Goal: Task Accomplishment & Management: Use online tool/utility

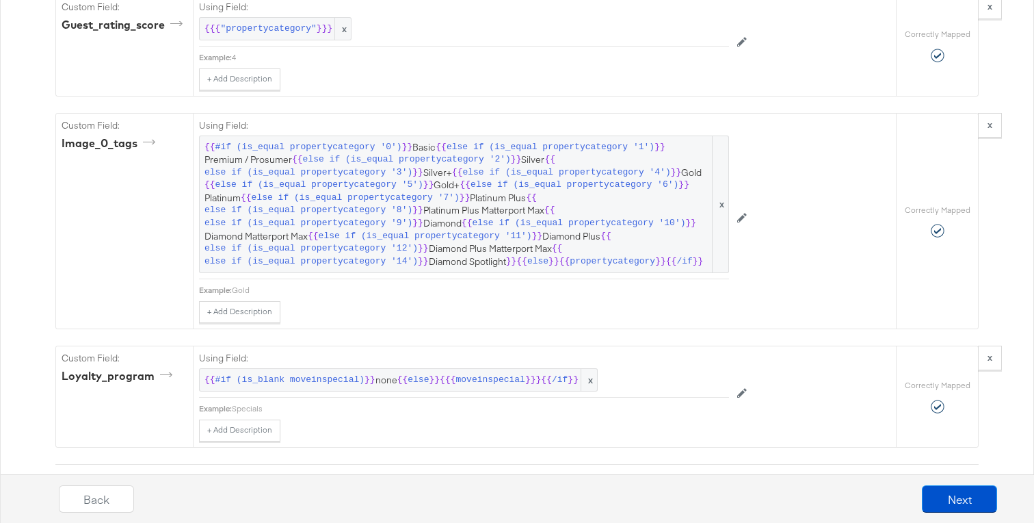
scroll to position [2616, 0]
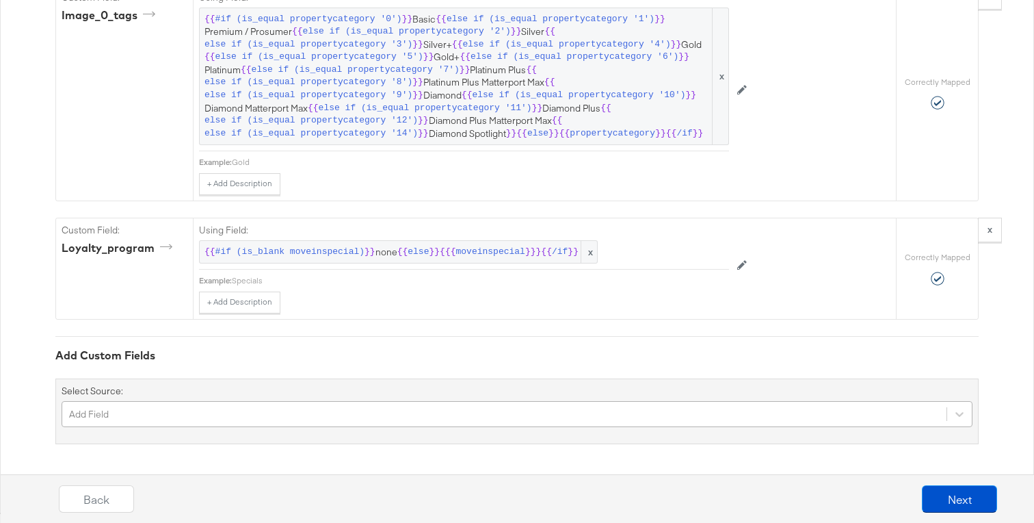
click at [198, 416] on div "Add Field" at bounding box center [517, 414] width 911 height 26
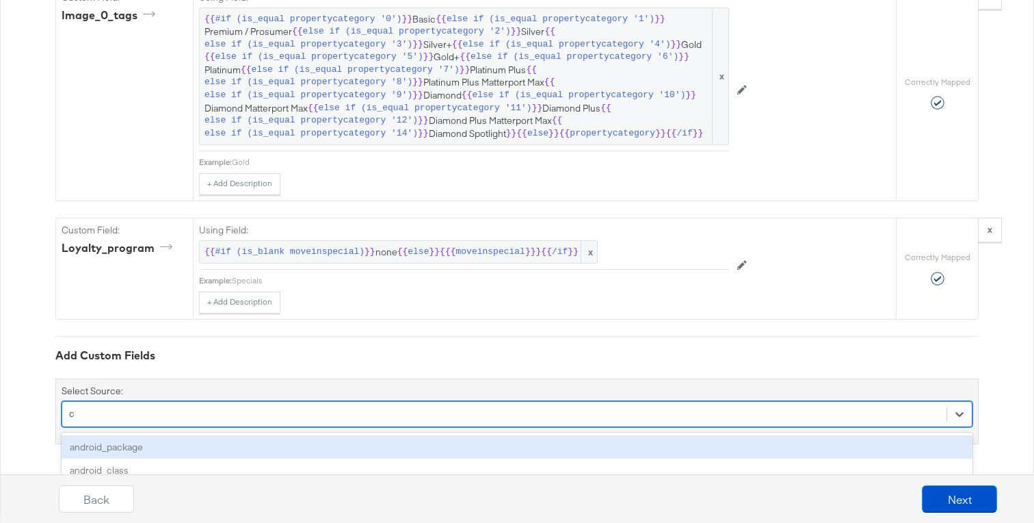
scroll to position [0, 0]
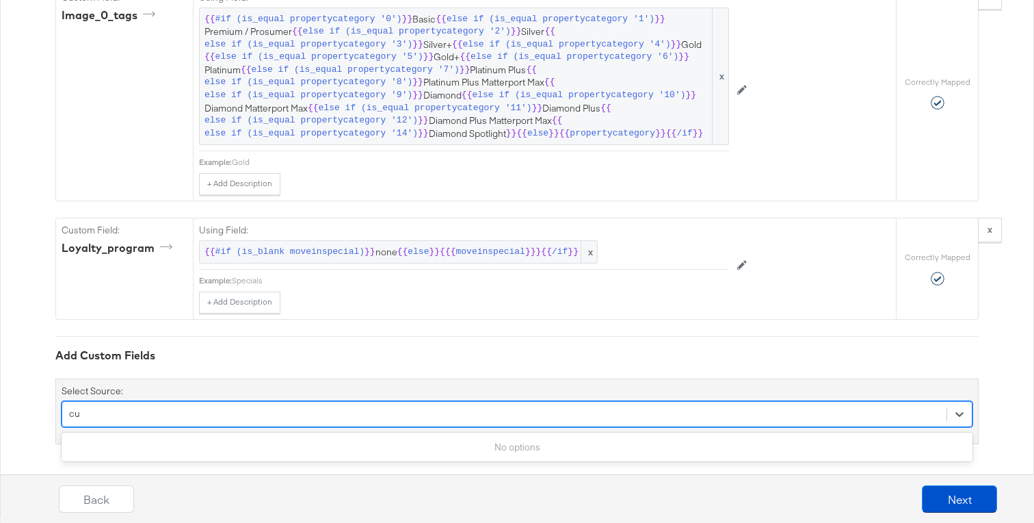
type input "c"
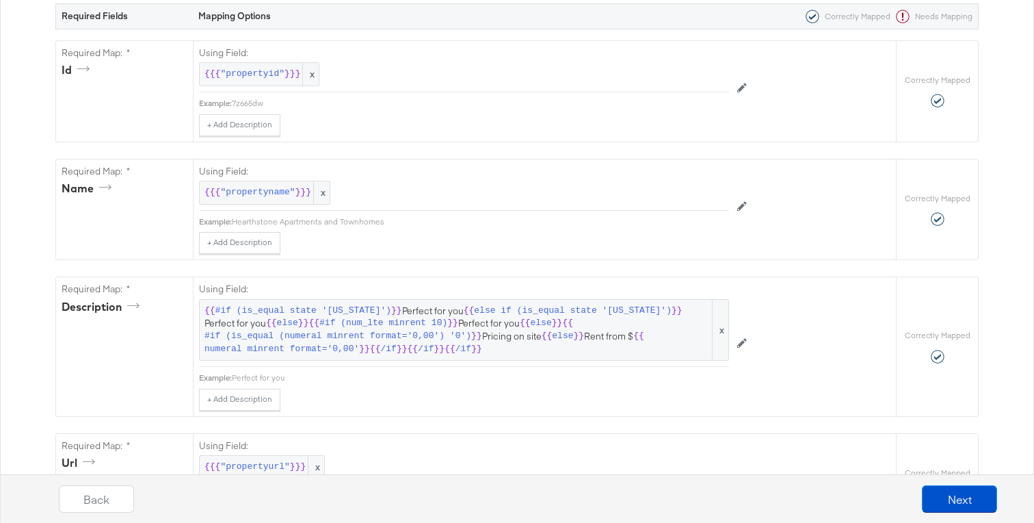
scroll to position [0, 0]
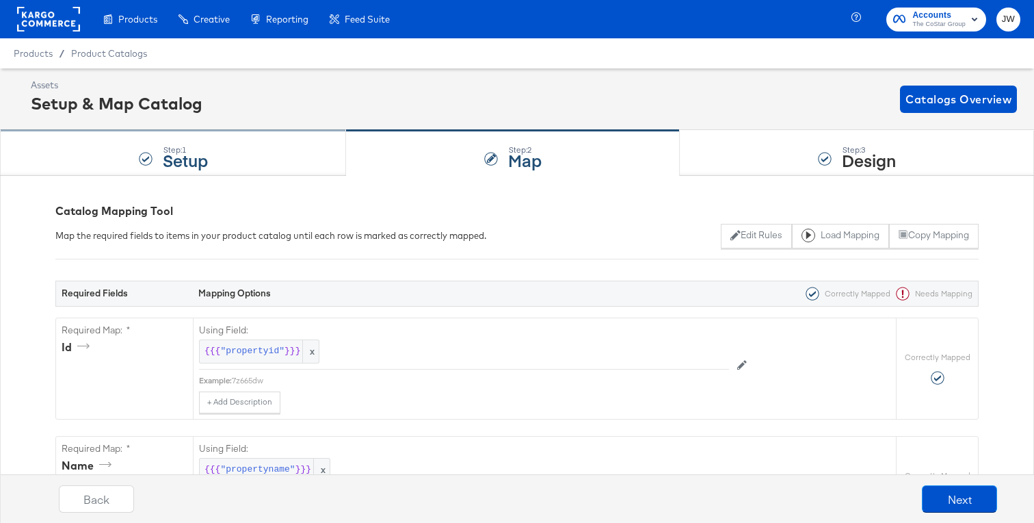
click at [234, 144] on div "Step: 1 Setup" at bounding box center [173, 153] width 346 height 45
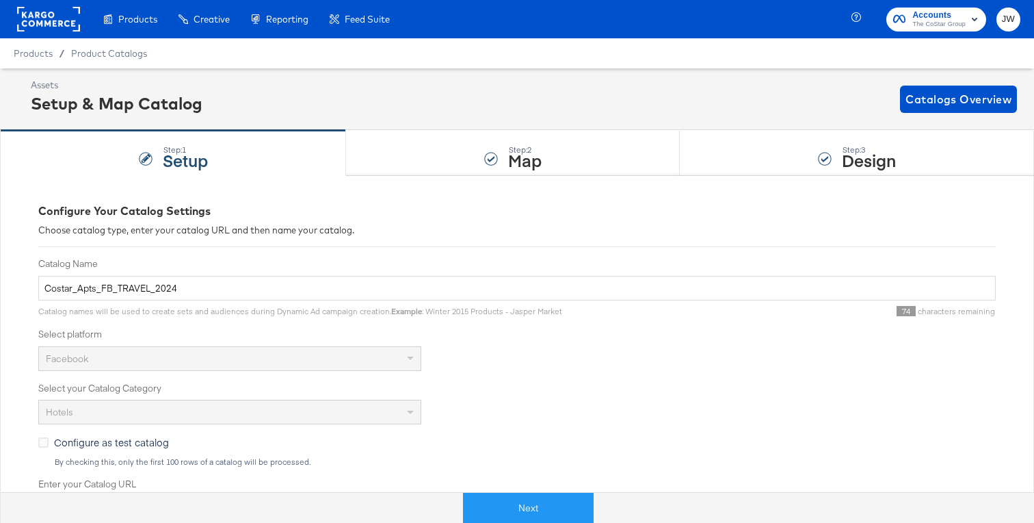
click at [396, 176] on div "Configure Your Catalog Settings Choose catalog type, enter your catalog URL and…" at bounding box center [517, 528] width 958 height 704
click at [411, 157] on div "Step: 2 Map" at bounding box center [513, 153] width 334 height 45
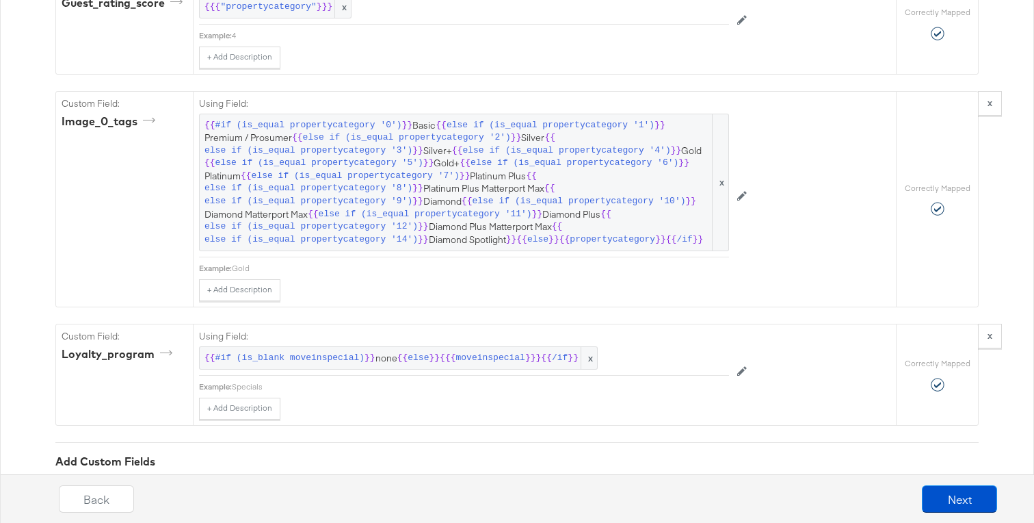
scroll to position [2616, 0]
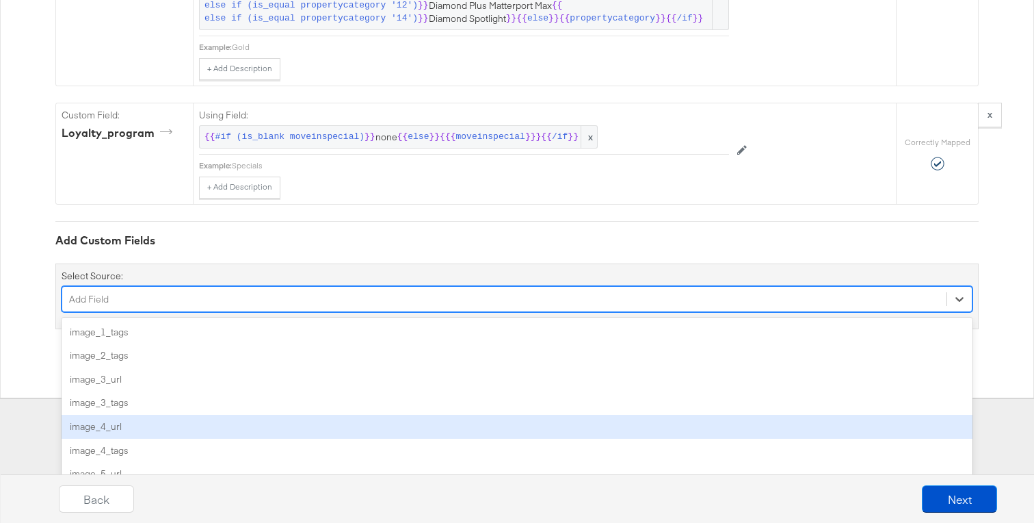
click at [300, 312] on div "option image_4_url focused, 5 of 56. 56 results available. Use Up and Down to c…" at bounding box center [517, 299] width 911 height 26
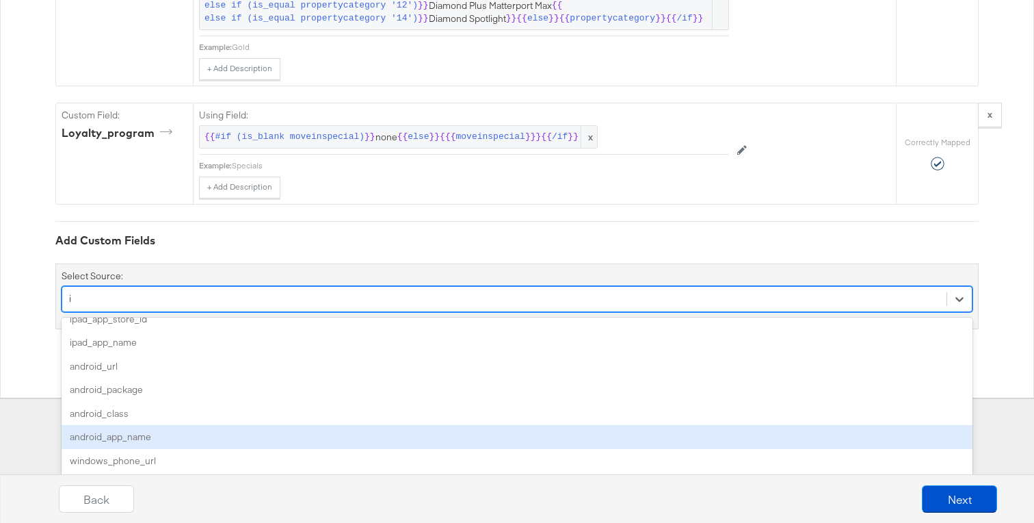
scroll to position [1100, 0]
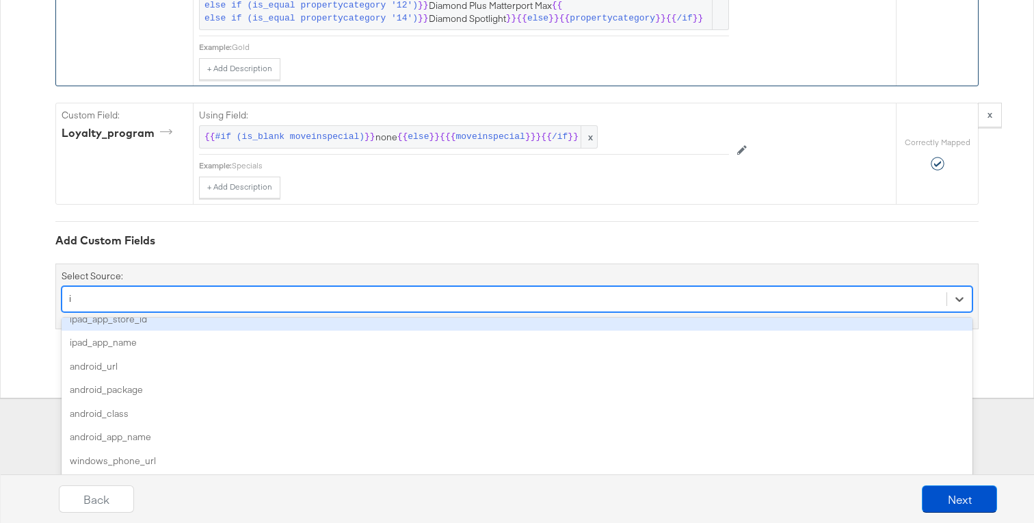
type input "i"
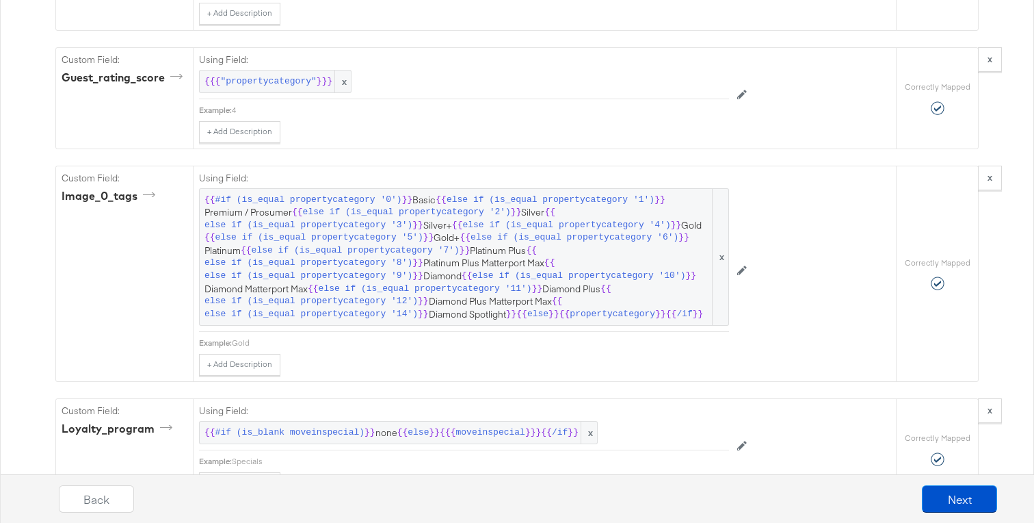
scroll to position [2616, 0]
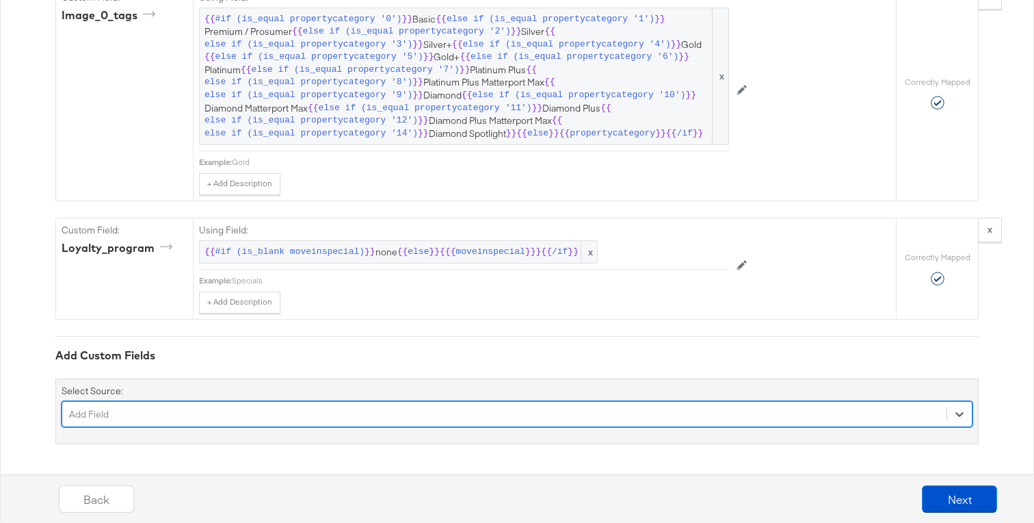
click at [215, 404] on div "Select is focused ,type to refine list, press Down to open the menu, Add Field" at bounding box center [517, 414] width 911 height 26
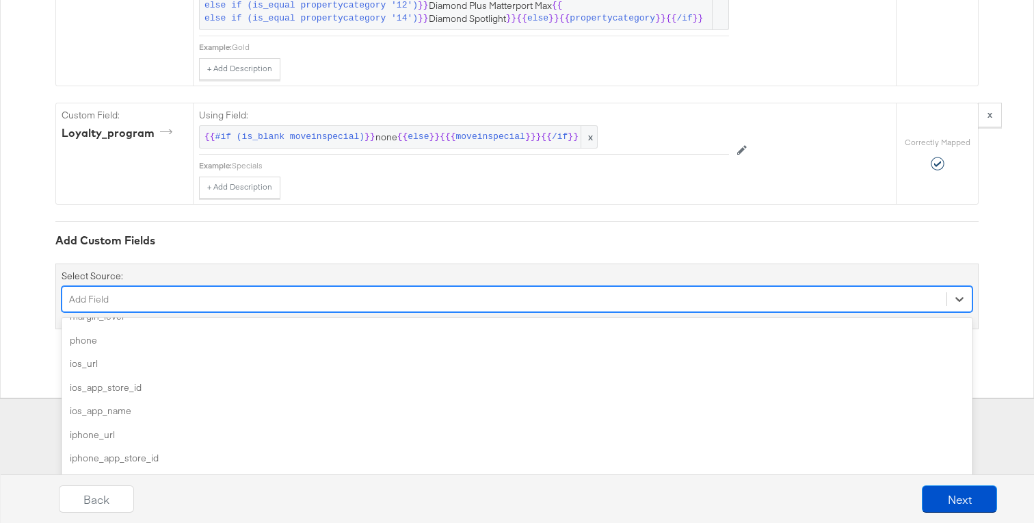
scroll to position [729, 0]
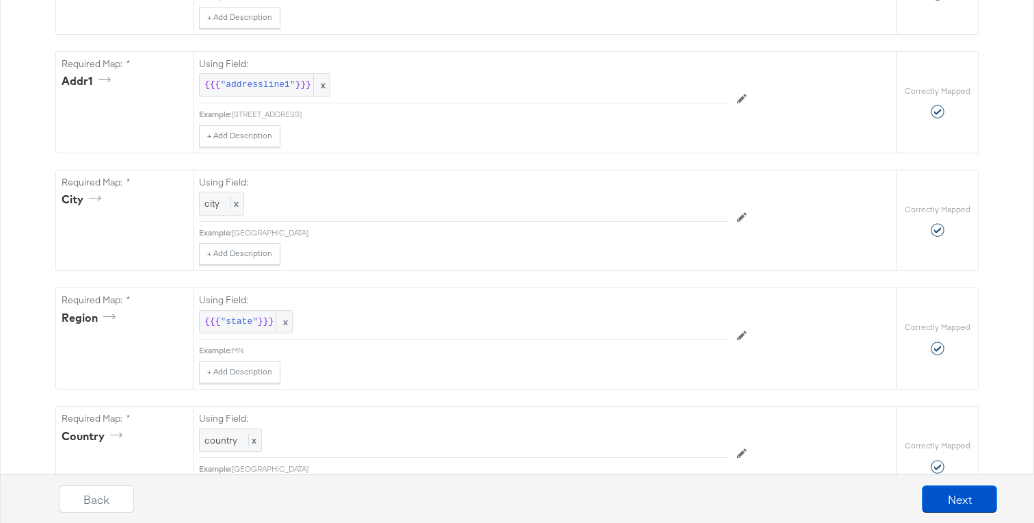
scroll to position [0, 0]
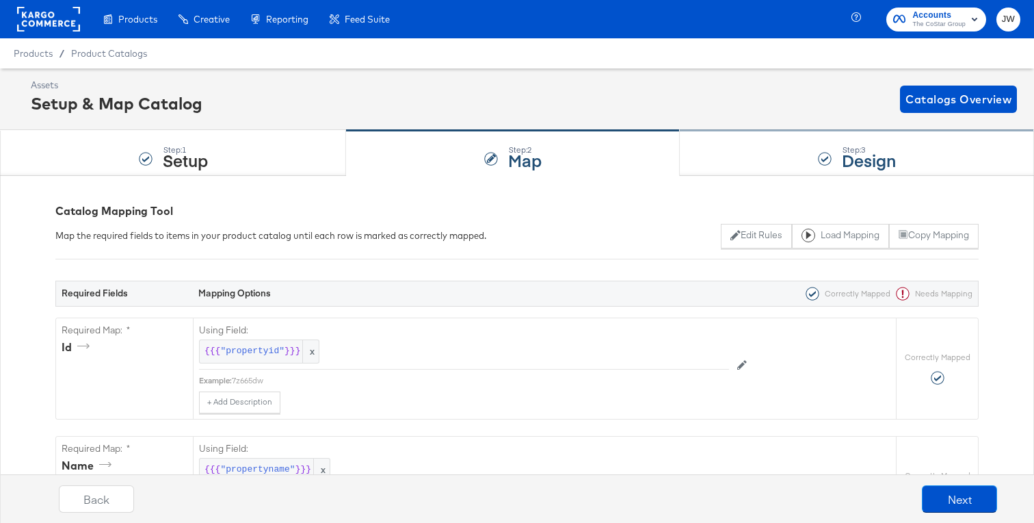
click at [722, 169] on div "Step: 3 Design" at bounding box center [857, 153] width 354 height 45
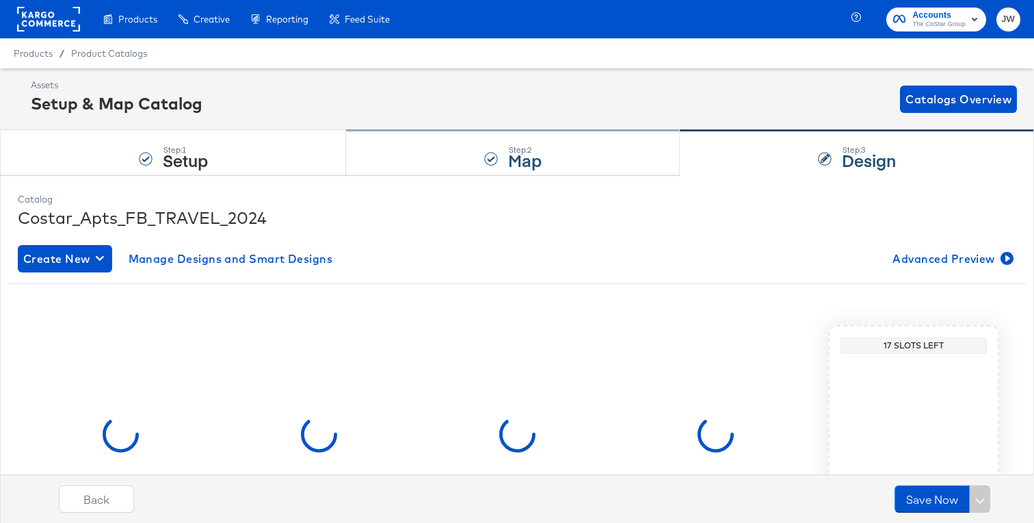
click at [535, 159] on strong "Map" at bounding box center [525, 159] width 34 height 23
